Goal: Task Accomplishment & Management: Use online tool/utility

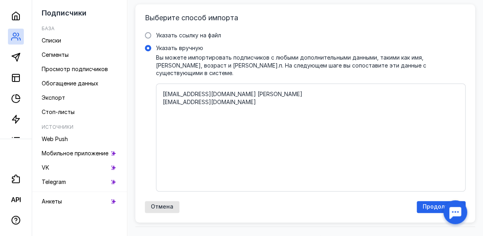
click at [223, 135] on textarea "[EMAIL_ADDRESS][DOMAIN_NAME] [PERSON_NAME] [EMAIL_ADDRESS][DOMAIN_NAME]" at bounding box center [311, 137] width 296 height 95
click at [251, 90] on textarea "[EMAIL_ADDRESS][DOMAIN_NAME] [PERSON_NAME] [EMAIL_ADDRESS][DOMAIN_NAME]" at bounding box center [311, 137] width 296 height 95
click at [249, 90] on textarea "[EMAIL_ADDRESS][DOMAIN_NAME] [PERSON_NAME] [EMAIL_ADDRESS][DOMAIN_NAME]" at bounding box center [311, 137] width 296 height 95
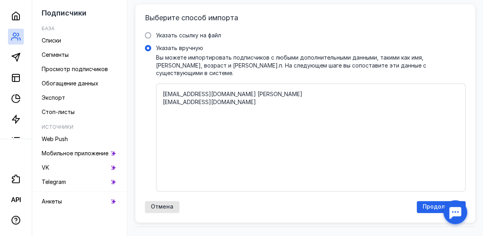
click at [258, 91] on textarea "[EMAIL_ADDRESS][DOMAIN_NAME] [PERSON_NAME] [EMAIL_ADDRESS][DOMAIN_NAME]" at bounding box center [311, 137] width 296 height 95
type textarea "[EMAIL_ADDRESS][DOMAIN_NAME] [PERSON_NAME] [EMAIL_ADDRESS][DOMAIN_NAME] [PERSON…"
click at [427, 203] on span "Продолжить" at bounding box center [441, 206] width 37 height 7
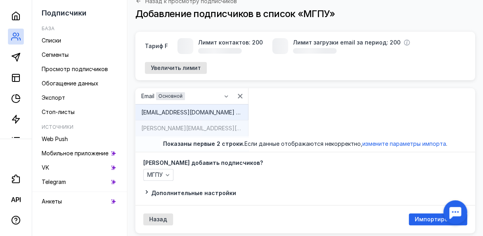
scroll to position [76, 0]
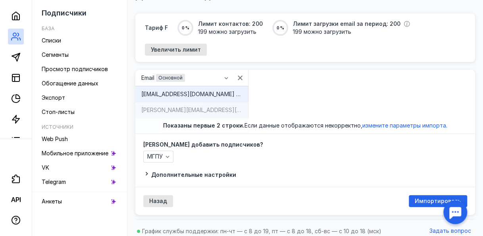
click at [175, 106] on div "[PERSON_NAME][EMAIL_ADDRESS][DOMAIN_NAME] [PERSON_NAME]" at bounding box center [191, 110] width 101 height 8
click at [61, 42] on span "Списки" at bounding box center [51, 40] width 19 height 7
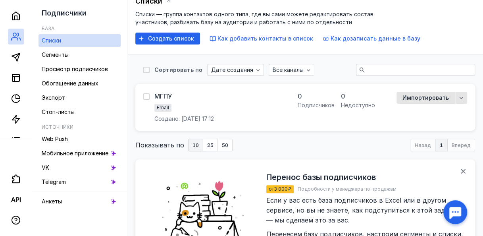
scroll to position [54, 0]
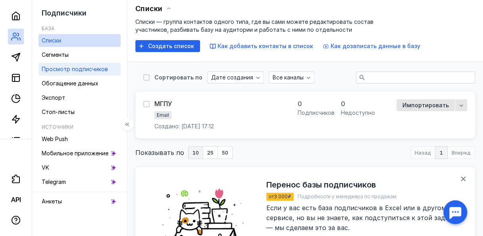
click at [73, 67] on span "Просмотр подписчиков" at bounding box center [75, 69] width 66 height 7
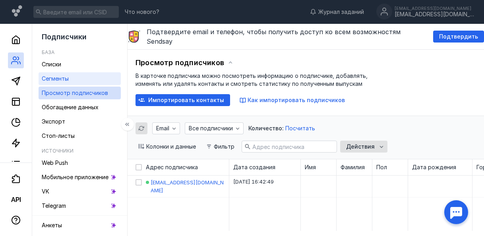
click at [65, 58] on link "Списки" at bounding box center [80, 64] width 82 height 13
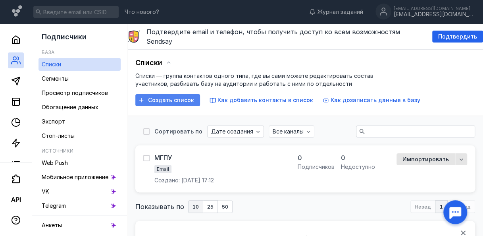
click at [182, 97] on span "Создать список" at bounding box center [171, 100] width 46 height 7
click at [466, 155] on div "button" at bounding box center [462, 159] width 12 height 12
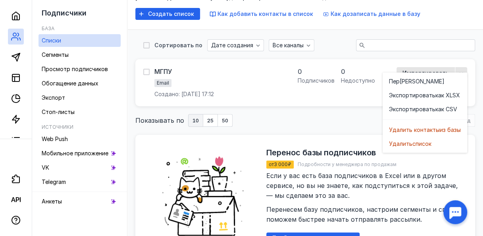
scroll to position [141, 0]
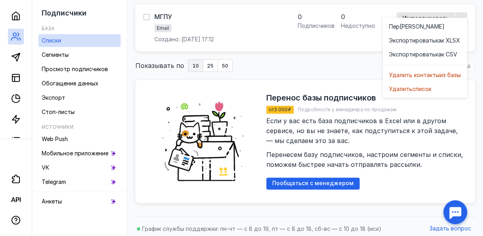
click at [266, 59] on div "Показывать по 10 25 50 Назад 1 Вперед" at bounding box center [305, 65] width 340 height 13
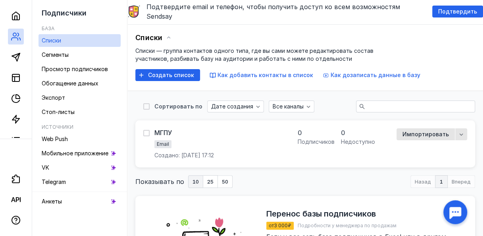
scroll to position [25, 0]
click at [249, 72] on span "Как добавить контакты в список" at bounding box center [266, 75] width 96 height 7
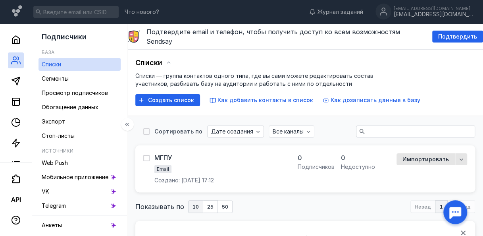
click at [130, 124] on icon at bounding box center [127, 124] width 6 height 6
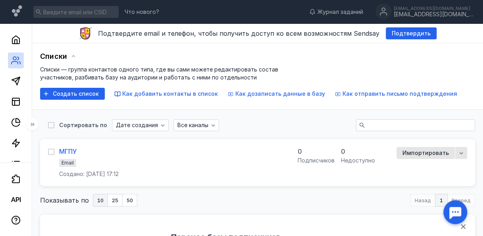
click at [72, 150] on div "МГПУ" at bounding box center [67, 151] width 17 height 8
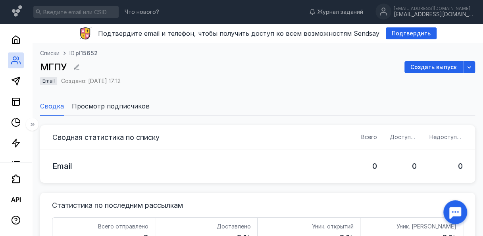
click at [144, 110] on span "Просмотр подписчиков" at bounding box center [111, 106] width 78 height 10
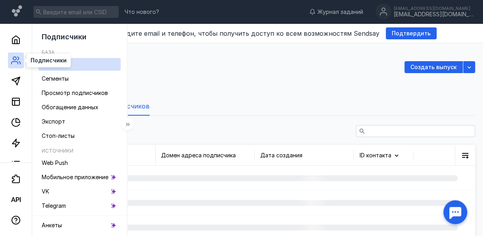
click at [17, 62] on icon at bounding box center [15, 63] width 6 height 2
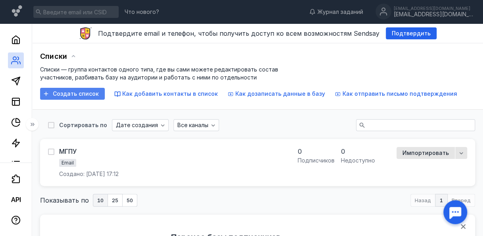
click at [88, 97] on div "Создать список" at bounding box center [72, 94] width 65 height 12
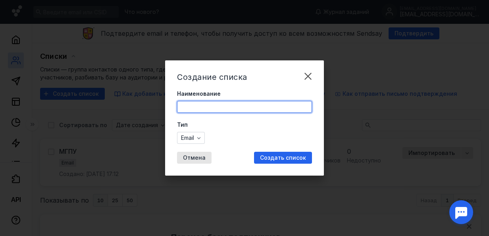
click at [206, 112] on input "Наименование" at bounding box center [245, 106] width 134 height 11
type input "МГПУ"
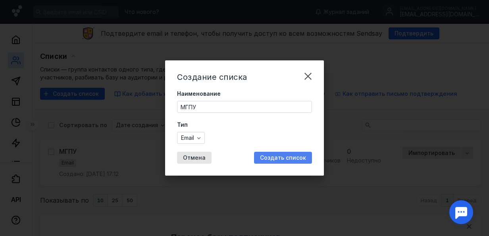
click at [269, 161] on span "Создать список" at bounding box center [283, 158] width 46 height 7
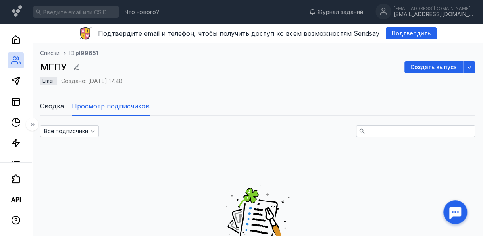
click at [110, 106] on span "Просмотр подписчиков" at bounding box center [111, 106] width 78 height 10
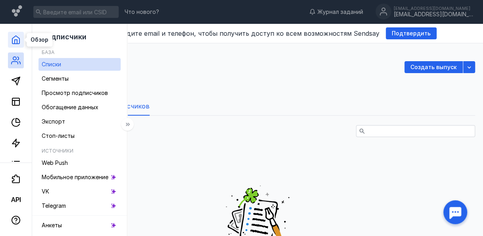
click at [14, 42] on icon at bounding box center [16, 40] width 10 height 10
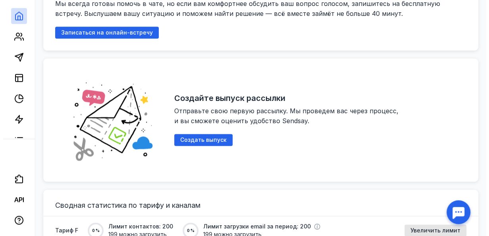
scroll to position [463, 0]
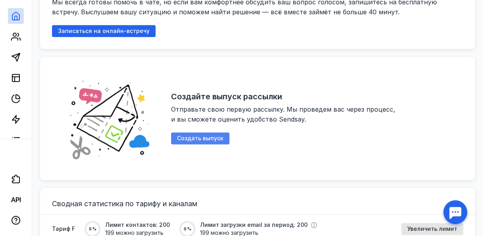
click at [214, 135] on span "Создать выпуск" at bounding box center [200, 138] width 46 height 7
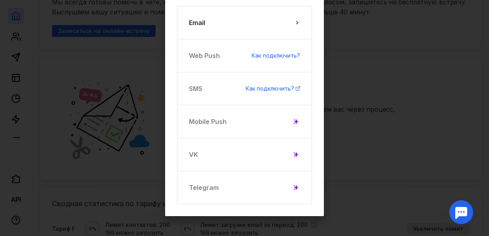
scroll to position [0, 0]
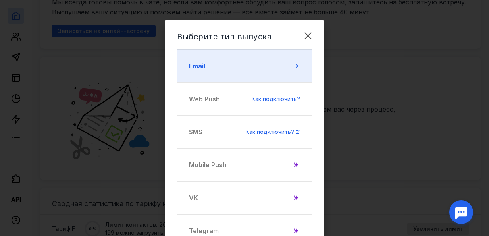
click at [255, 62] on button "Email" at bounding box center [244, 65] width 135 height 33
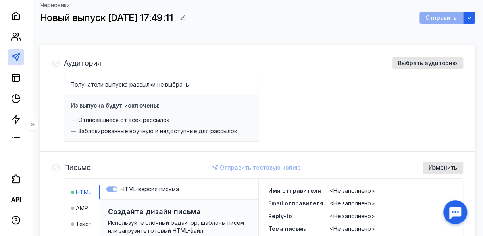
scroll to position [48, 0]
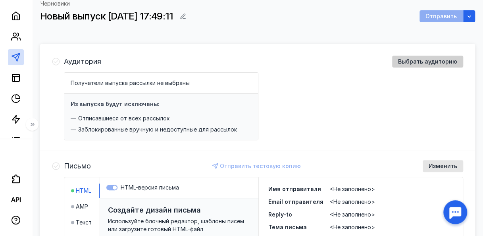
click at [419, 64] on span "Выбрать аудиторию" at bounding box center [427, 61] width 59 height 7
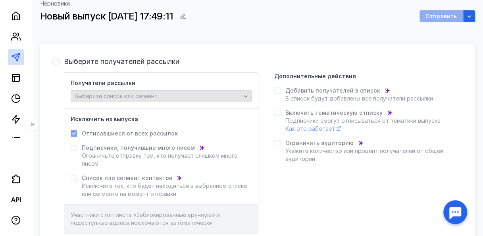
click at [190, 95] on div "Выберите список или сегмент" at bounding box center [158, 96] width 170 height 7
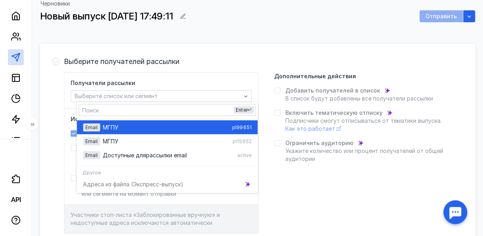
click at [170, 123] on div "МГПУ" at bounding box center [166, 127] width 126 height 8
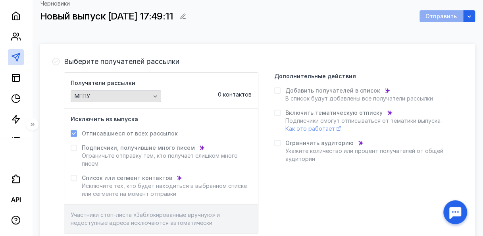
click at [157, 98] on div "button" at bounding box center [155, 96] width 8 height 8
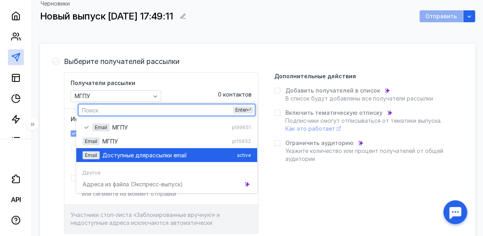
click at [145, 148] on div "Email Доступные для рассылки email active" at bounding box center [167, 155] width 168 height 14
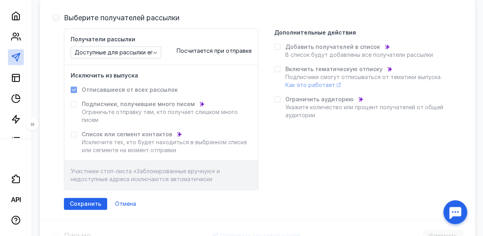
scroll to position [93, 0]
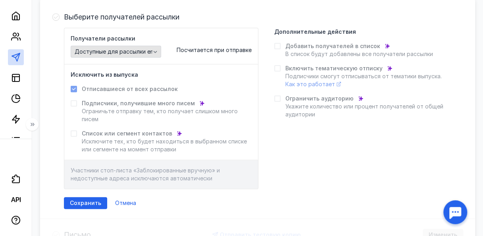
click at [156, 52] on span "Доступные для рассылки email" at bounding box center [118, 51] width 86 height 7
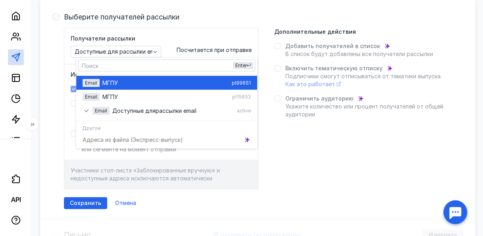
click at [142, 80] on div "МГПУ" at bounding box center [165, 83] width 126 height 8
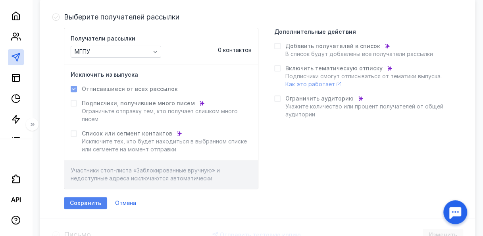
click at [100, 200] on span "Сохранить" at bounding box center [85, 203] width 31 height 7
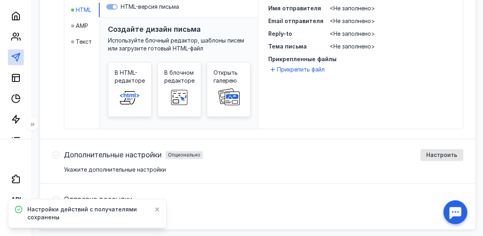
scroll to position [176, 0]
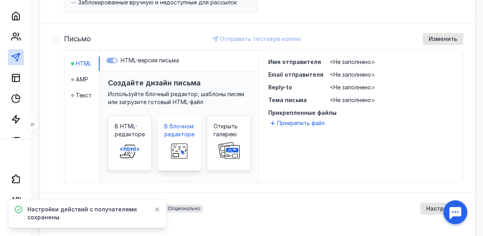
click at [186, 149] on rect at bounding box center [179, 149] width 13 height 4
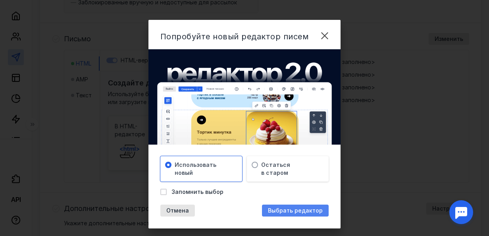
click at [276, 207] on span "Выбрать редактор" at bounding box center [295, 210] width 55 height 7
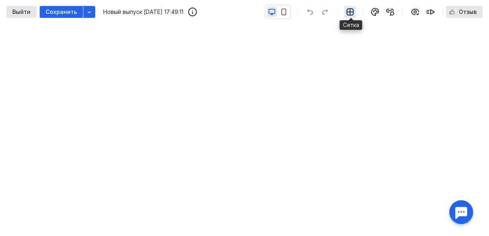
click at [350, 11] on icon "button" at bounding box center [351, 12] width 10 height 10
